Goal: Task Accomplishment & Management: Use online tool/utility

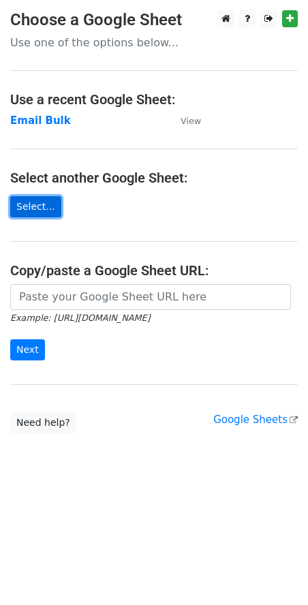
click at [31, 210] on link "Select..." at bounding box center [35, 206] width 51 height 21
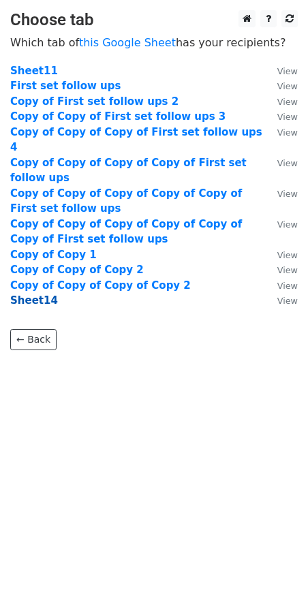
click at [34, 294] on strong "Sheet14" at bounding box center [34, 300] width 48 height 12
click at [35, 294] on strong "Sheet14" at bounding box center [34, 300] width 48 height 12
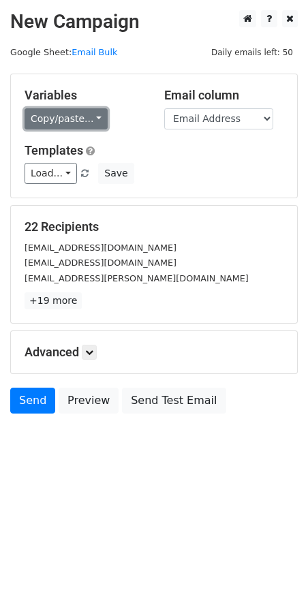
click at [77, 112] on link "Copy/paste..." at bounding box center [66, 118] width 83 height 21
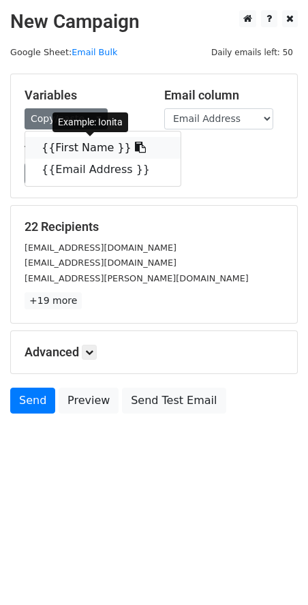
click at [80, 146] on link "{{First Name }}" at bounding box center [102, 148] width 155 height 22
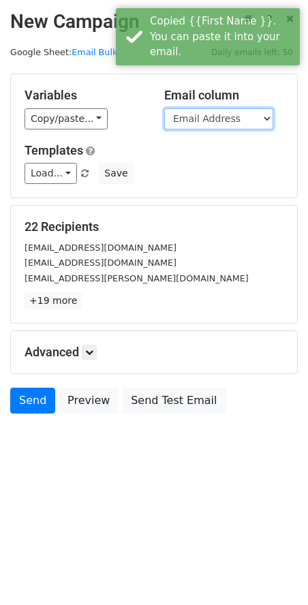
click at [232, 113] on select "First Name Email Address" at bounding box center [218, 118] width 109 height 21
click at [164, 108] on select "First Name Email Address" at bounding box center [218, 118] width 109 height 21
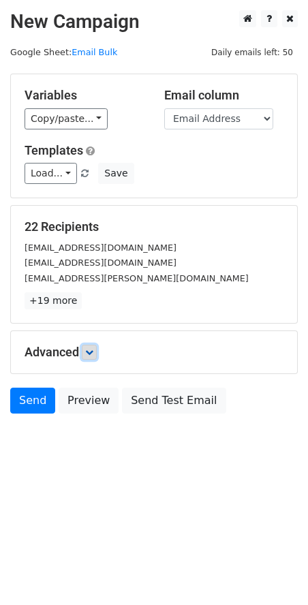
click at [93, 354] on icon at bounding box center [89, 352] width 8 height 8
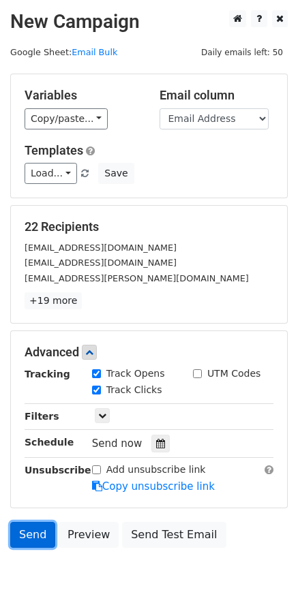
click at [38, 540] on link "Send" at bounding box center [32, 535] width 45 height 26
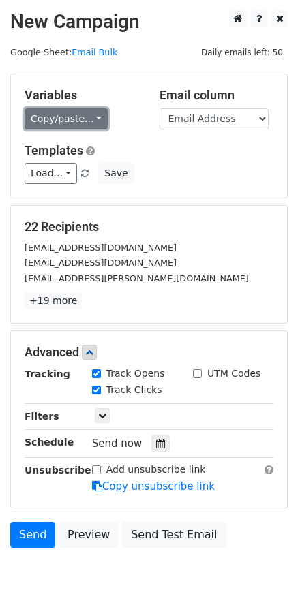
click at [71, 114] on link "Copy/paste..." at bounding box center [66, 118] width 83 height 21
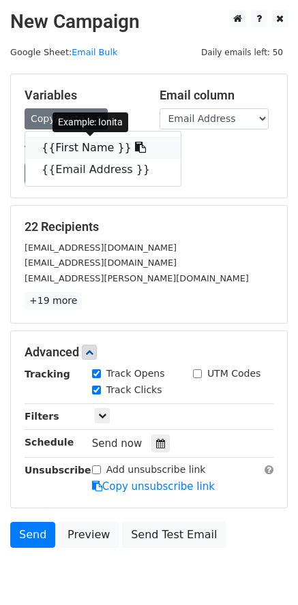
click at [75, 146] on link "{{First Name }}" at bounding box center [102, 148] width 155 height 22
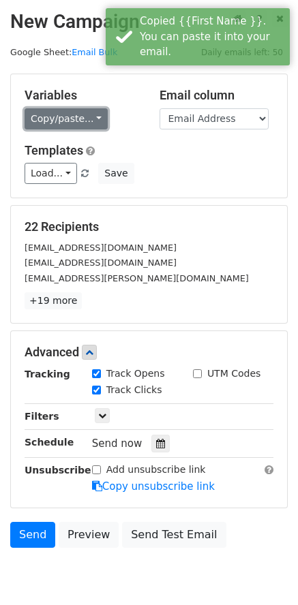
click at [69, 117] on link "Copy/paste..." at bounding box center [66, 118] width 83 height 21
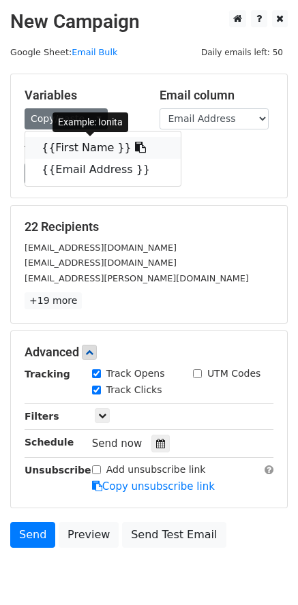
click at [100, 153] on link "{{First Name }}" at bounding box center [102, 148] width 155 height 22
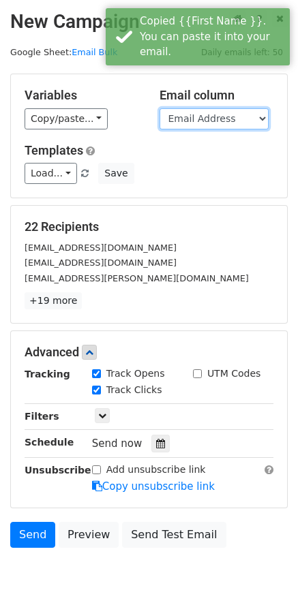
click at [263, 116] on select "First Name Email Address" at bounding box center [213, 118] width 109 height 21
click at [159, 108] on select "First Name Email Address" at bounding box center [213, 118] width 109 height 21
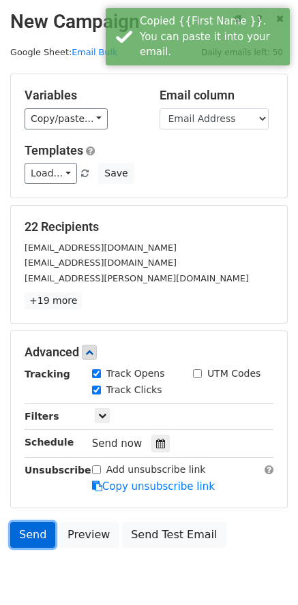
click at [29, 533] on link "Send" at bounding box center [32, 535] width 45 height 26
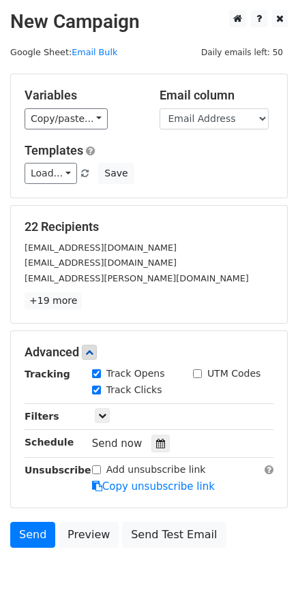
click at [80, 133] on div "Variables Copy/paste... {{First Name }} {{Email Address }} Email column First N…" at bounding box center [149, 135] width 276 height 123
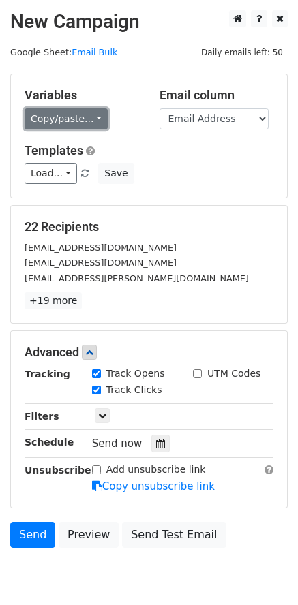
click at [91, 112] on link "Copy/paste..." at bounding box center [66, 118] width 83 height 21
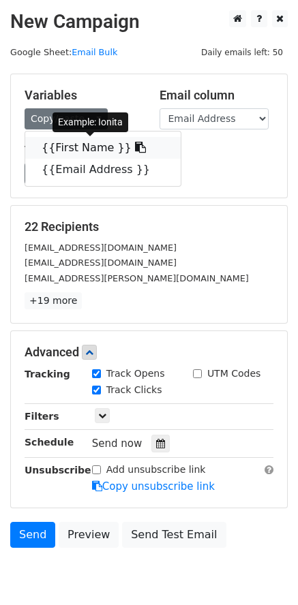
click at [89, 150] on link "{{First Name }}" at bounding box center [102, 148] width 155 height 22
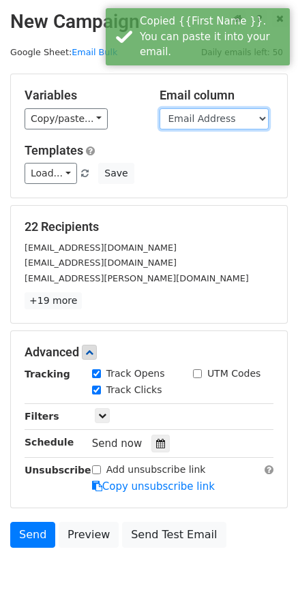
click at [198, 123] on select "First Name Email Address" at bounding box center [213, 118] width 109 height 21
click at [159, 108] on select "First Name Email Address" at bounding box center [213, 118] width 109 height 21
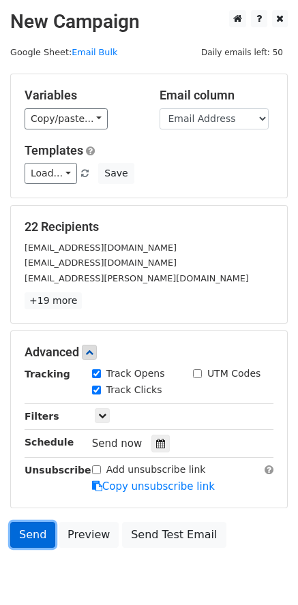
click at [30, 545] on link "Send" at bounding box center [32, 535] width 45 height 26
